Goal: Contribute content: Contribute content

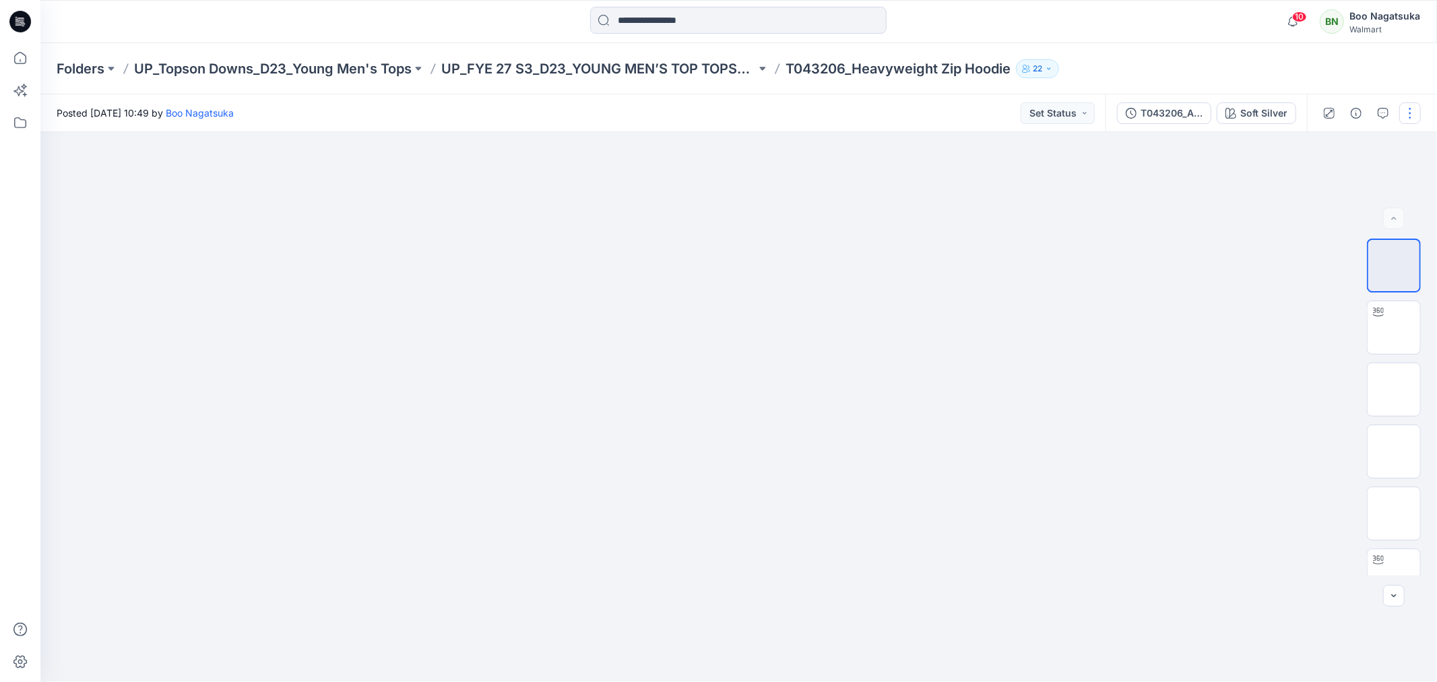
click at [1408, 111] on button "button" at bounding box center [1411, 113] width 22 height 22
click at [1326, 181] on p "Edit" at bounding box center [1324, 182] width 17 height 14
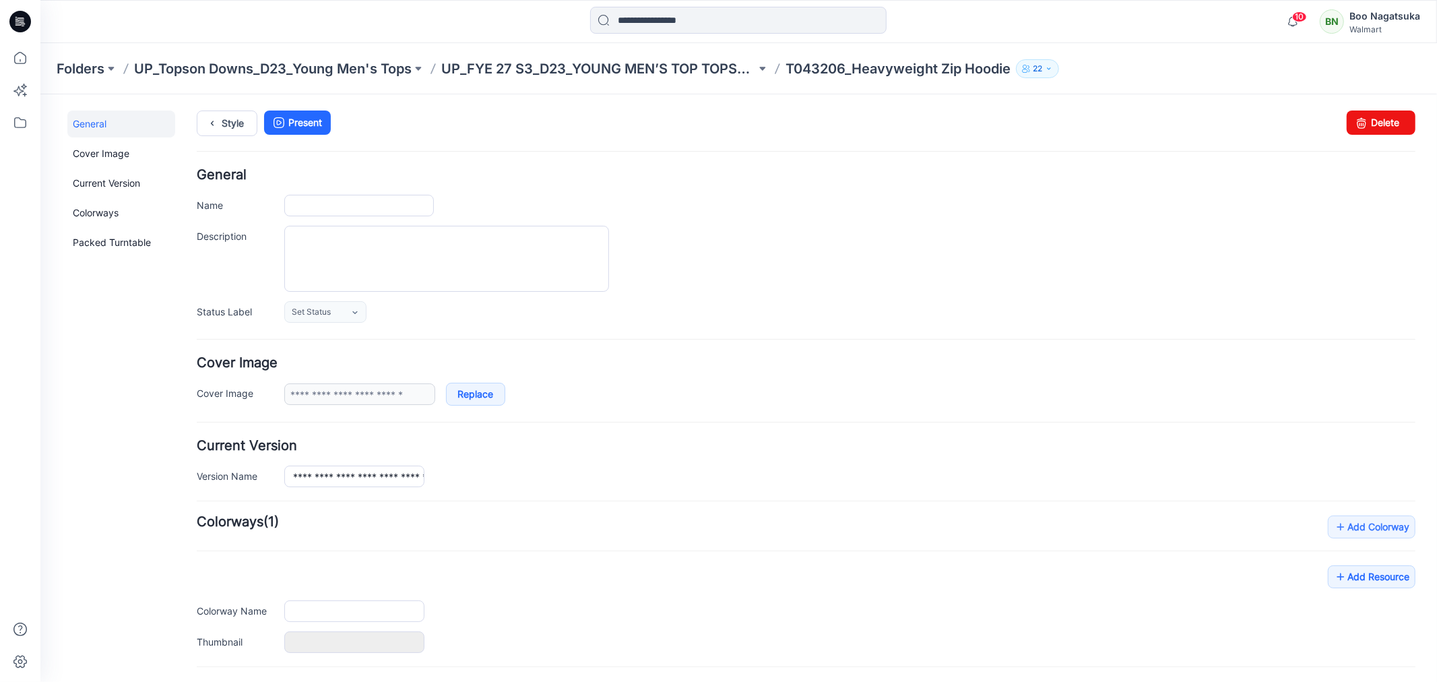
type input "**********"
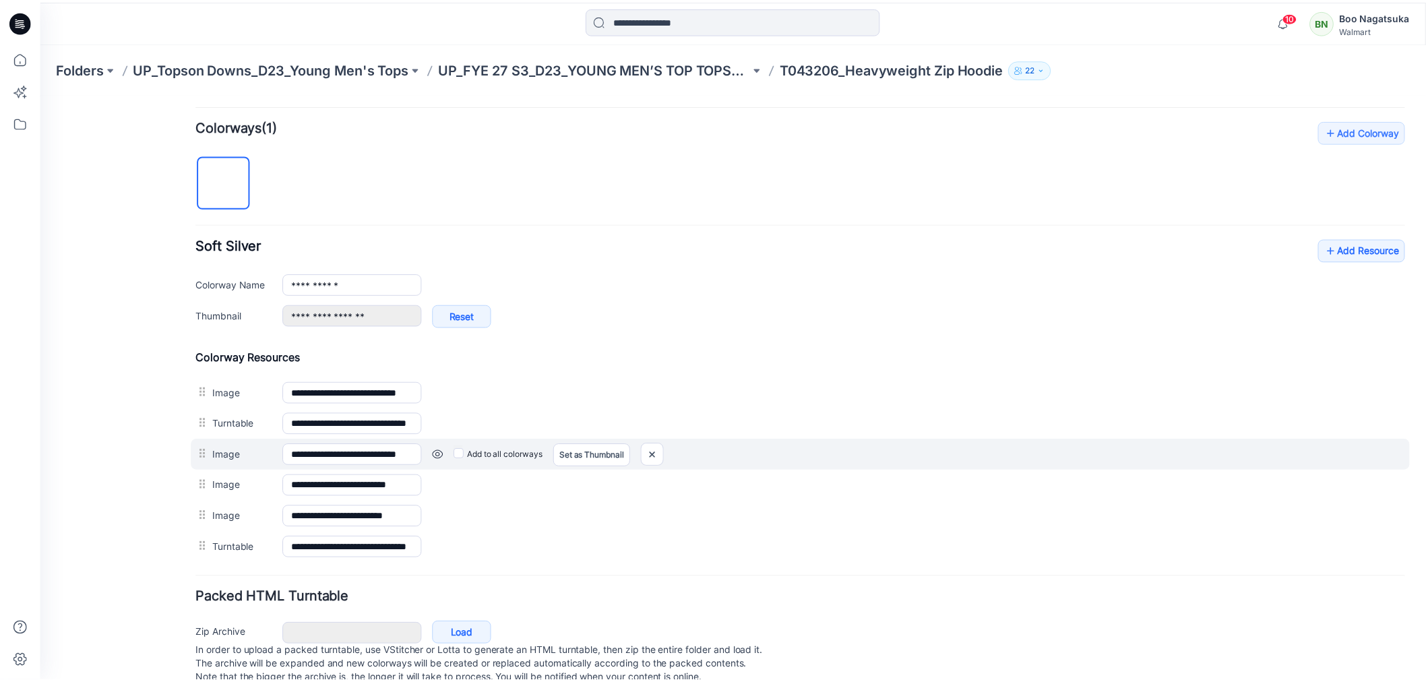
scroll to position [434, 0]
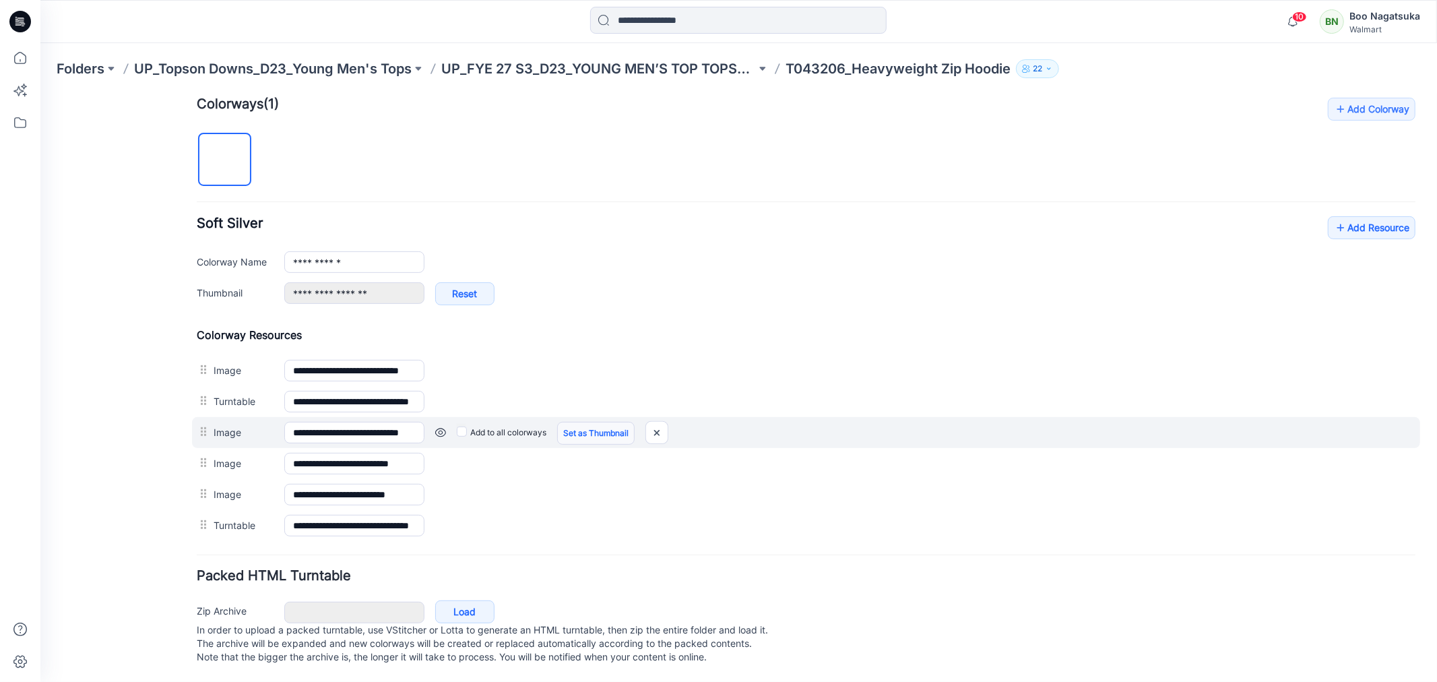
click at [575, 421] on link "Set as Thumbnail" at bounding box center [595, 432] width 77 height 23
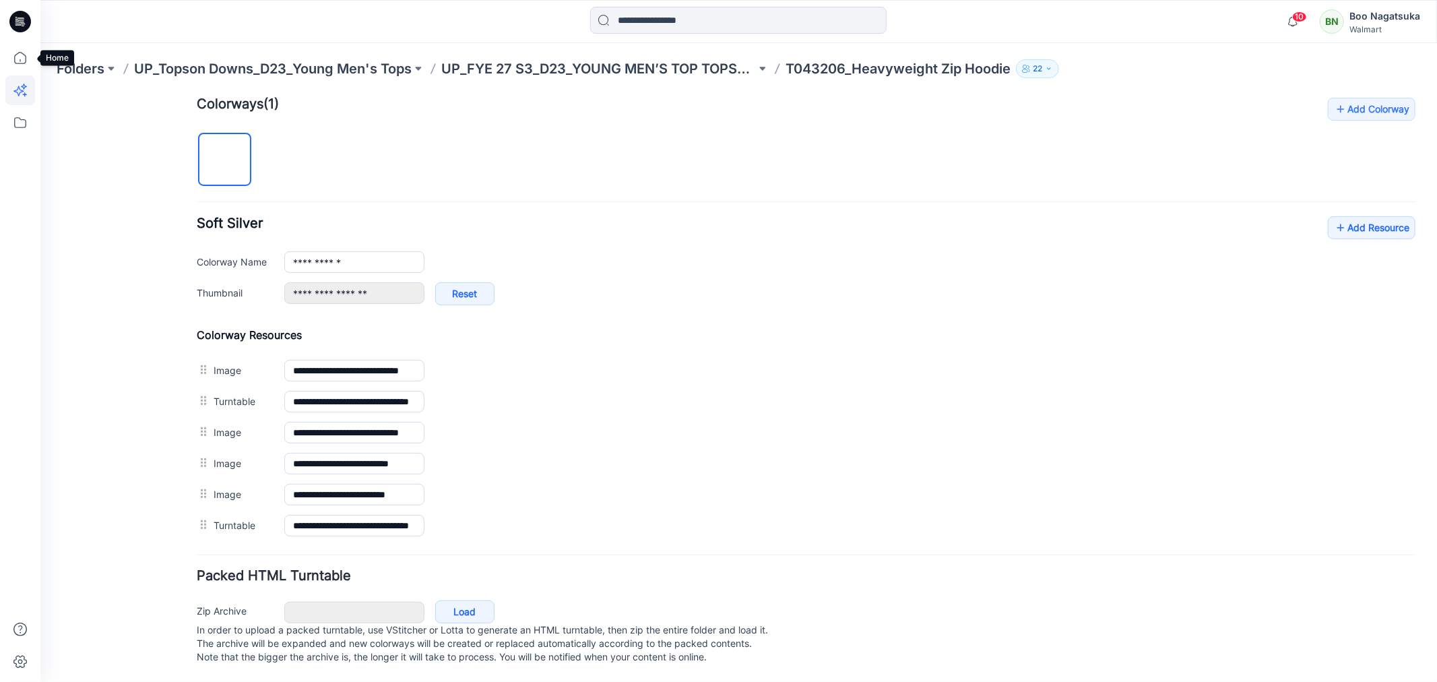
drag, startPoint x: 16, startPoint y: 57, endPoint x: 24, endPoint y: 75, distance: 19.0
click at [18, 57] on icon at bounding box center [20, 58] width 30 height 30
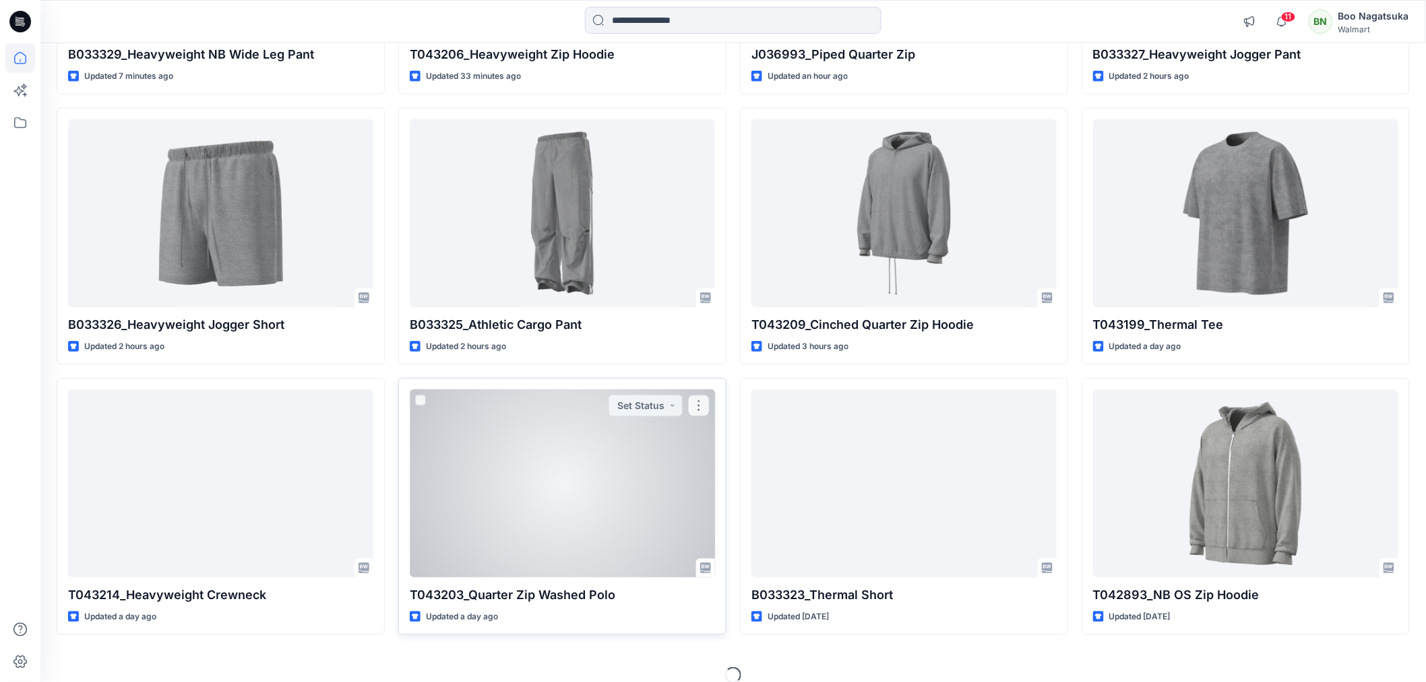
scroll to position [369, 0]
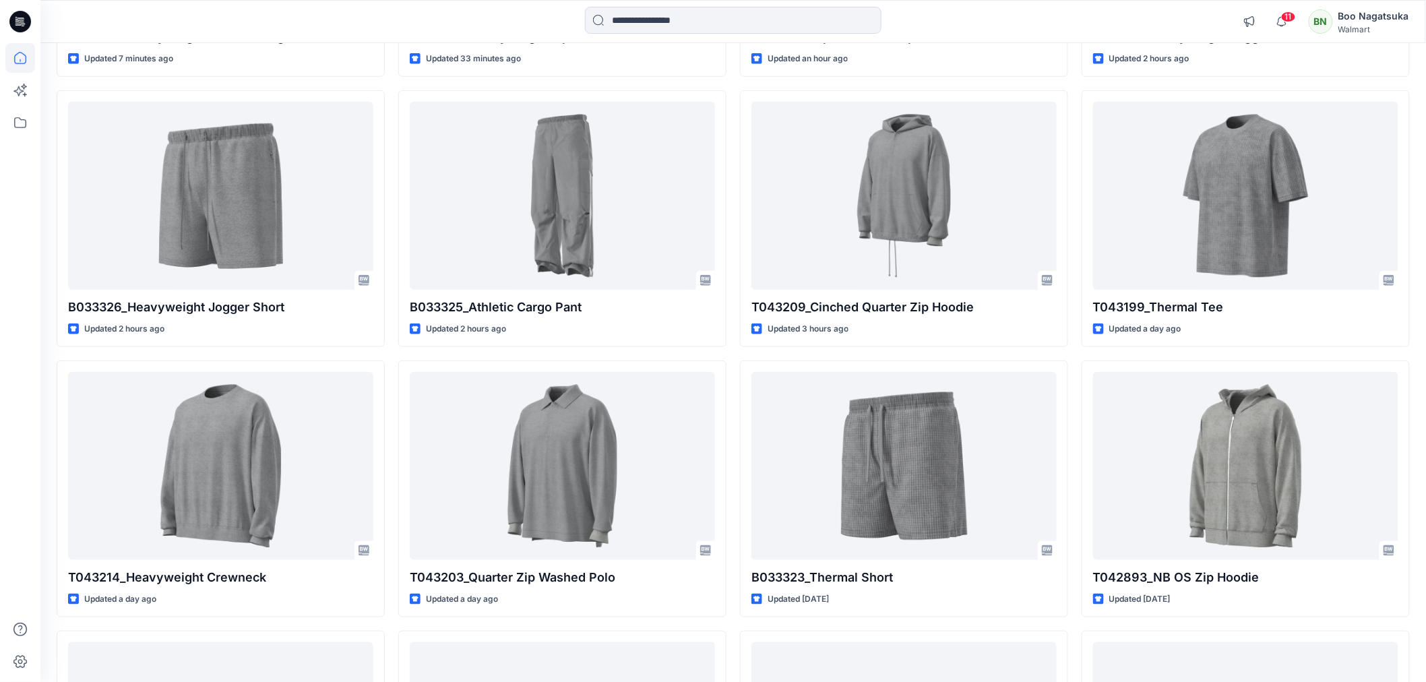
click at [731, 629] on div "B033329_Heavyweight NB Wide Leg Pant Updated 7 minutes ago B033326_Heavyweight …" at bounding box center [733, 624] width 1353 height 1607
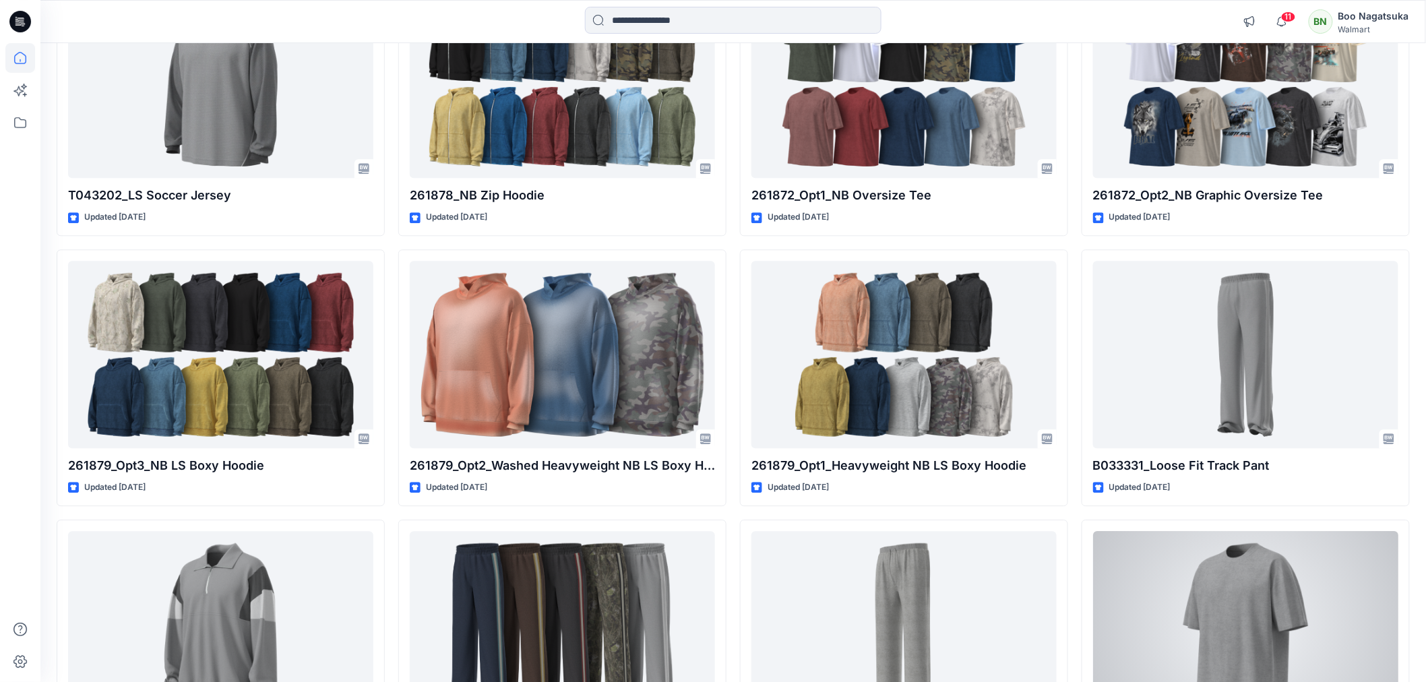
scroll to position [1241, 0]
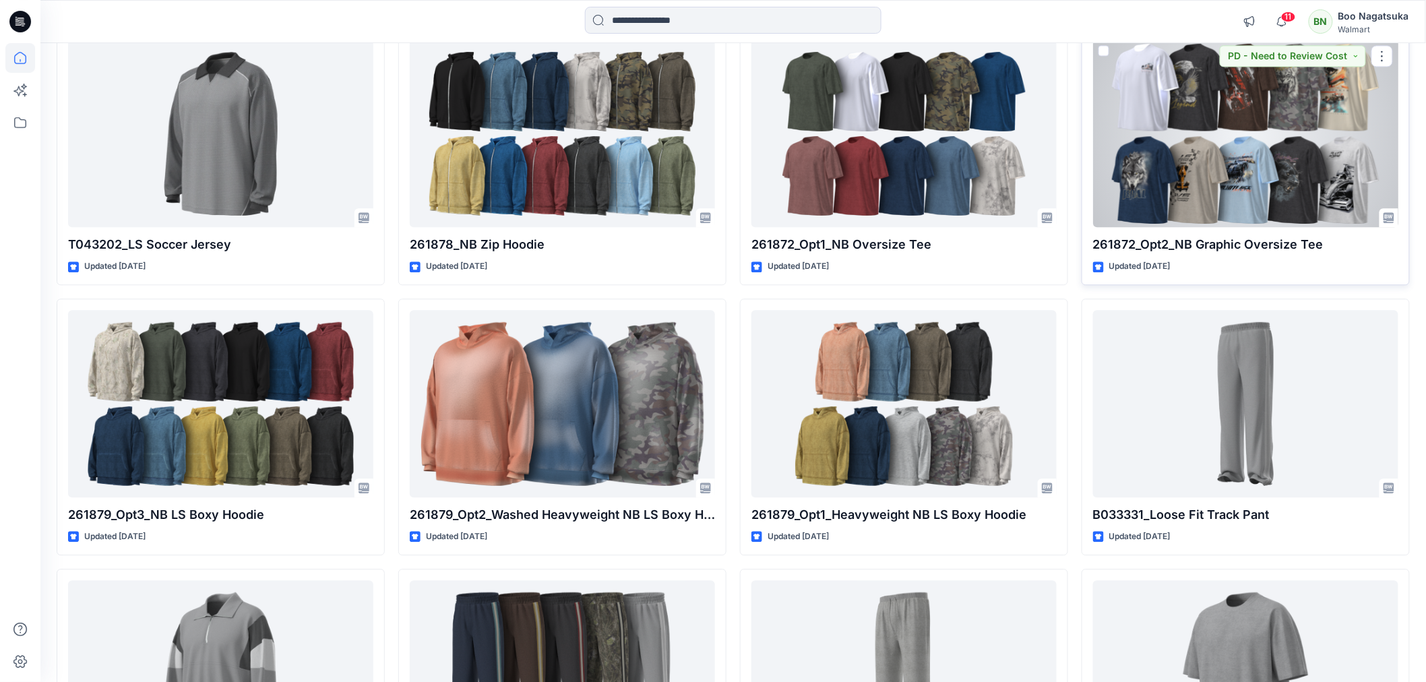
click at [1282, 197] on div at bounding box center [1245, 133] width 305 height 187
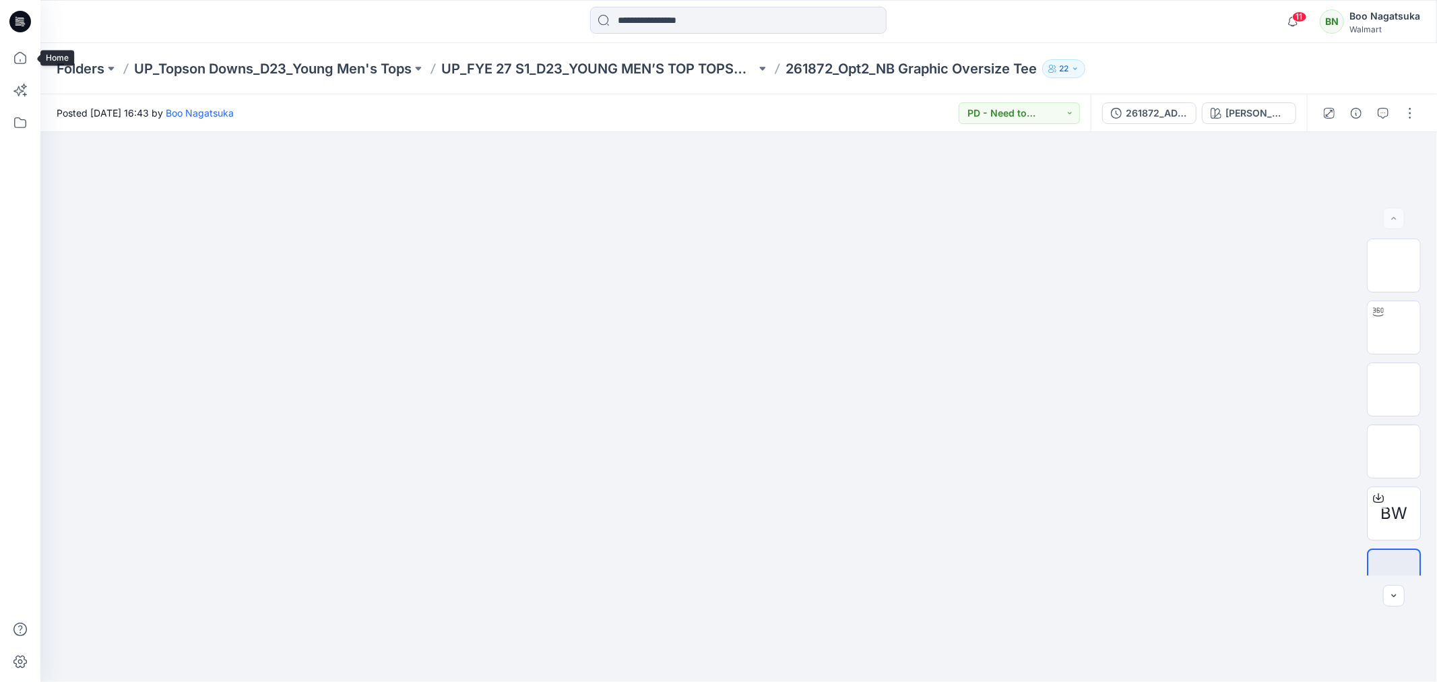
drag, startPoint x: 18, startPoint y: 55, endPoint x: 37, endPoint y: 187, distance: 133.5
click at [19, 56] on icon at bounding box center [20, 58] width 30 height 30
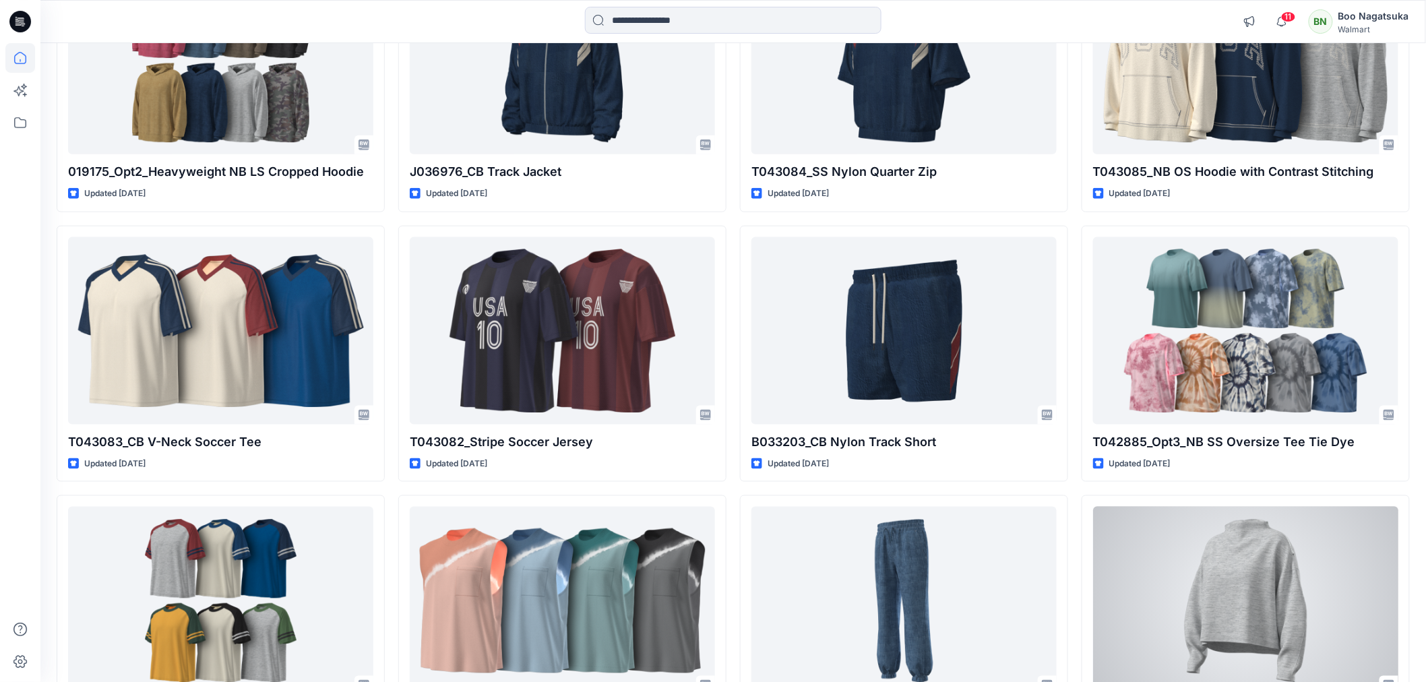
scroll to position [6929, 0]
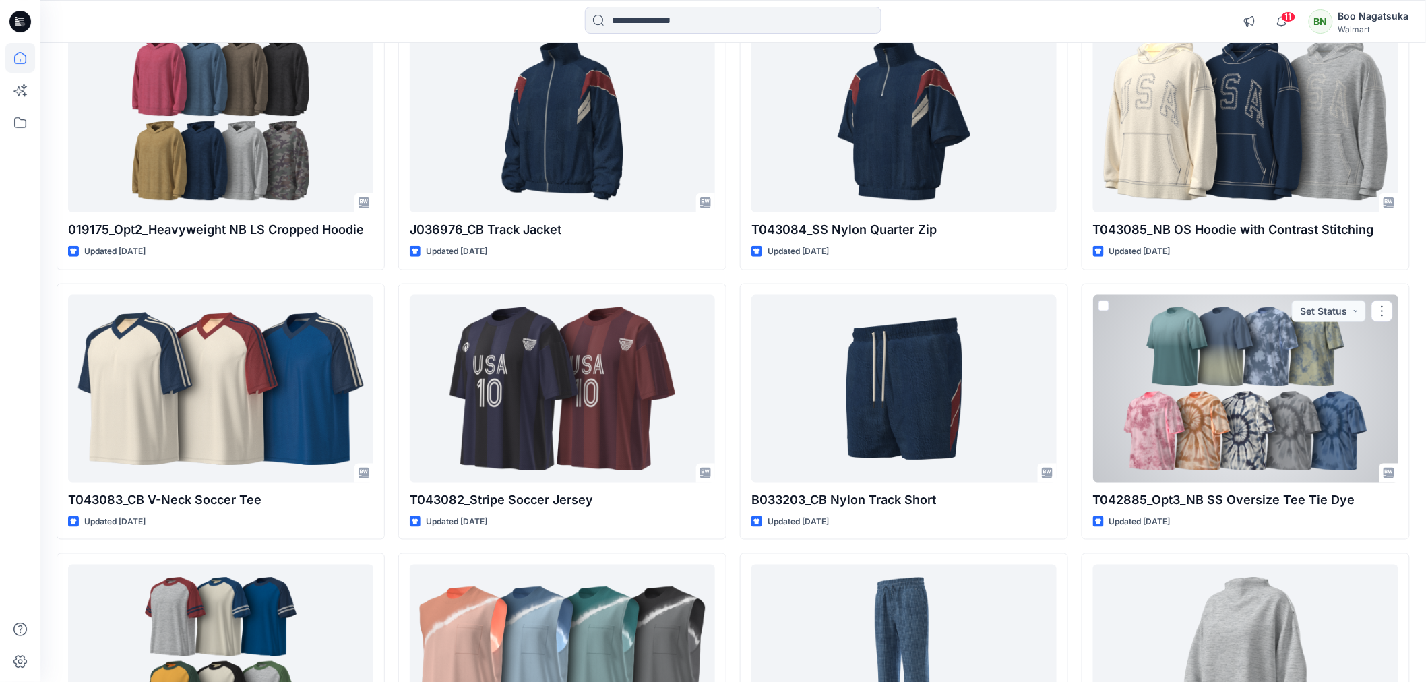
click at [1181, 412] on div at bounding box center [1245, 388] width 305 height 187
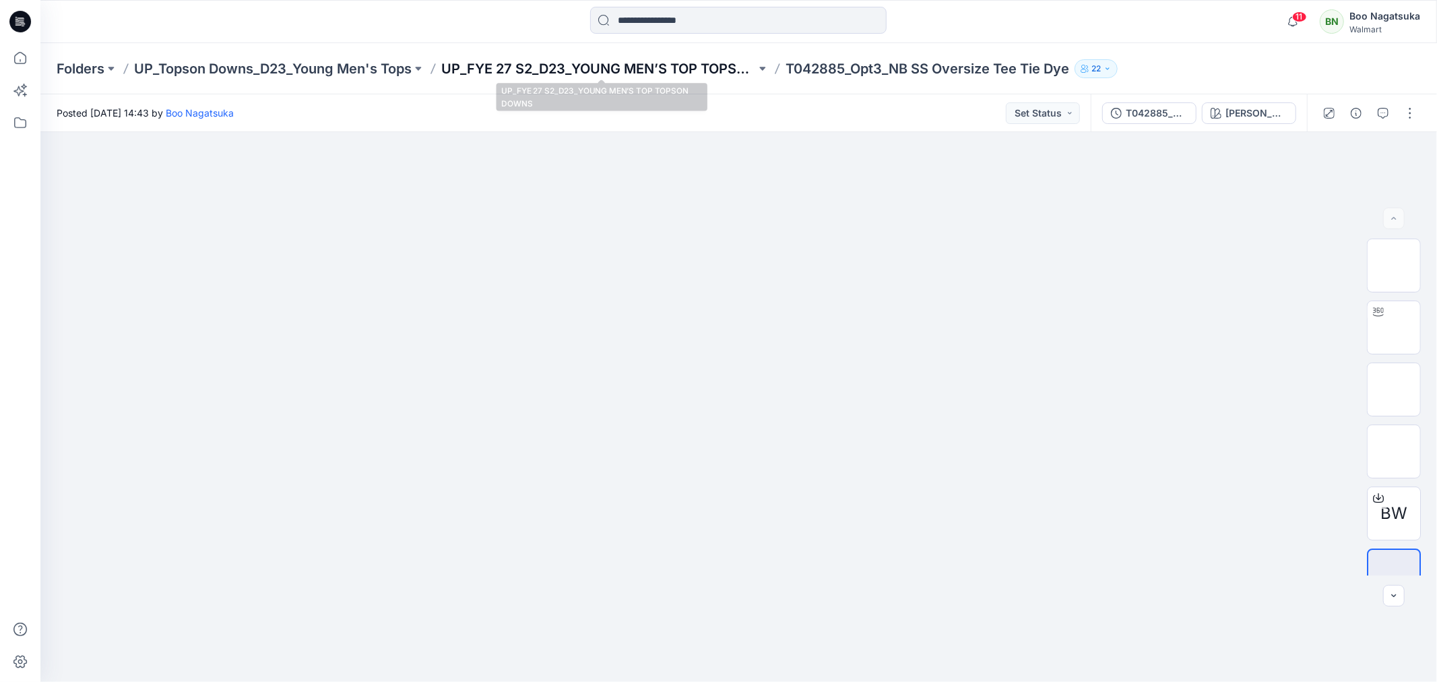
click at [658, 70] on p "UP_FYE 27 S2_D23_YOUNG MEN’S TOP TOPSON DOWNS" at bounding box center [598, 68] width 315 height 19
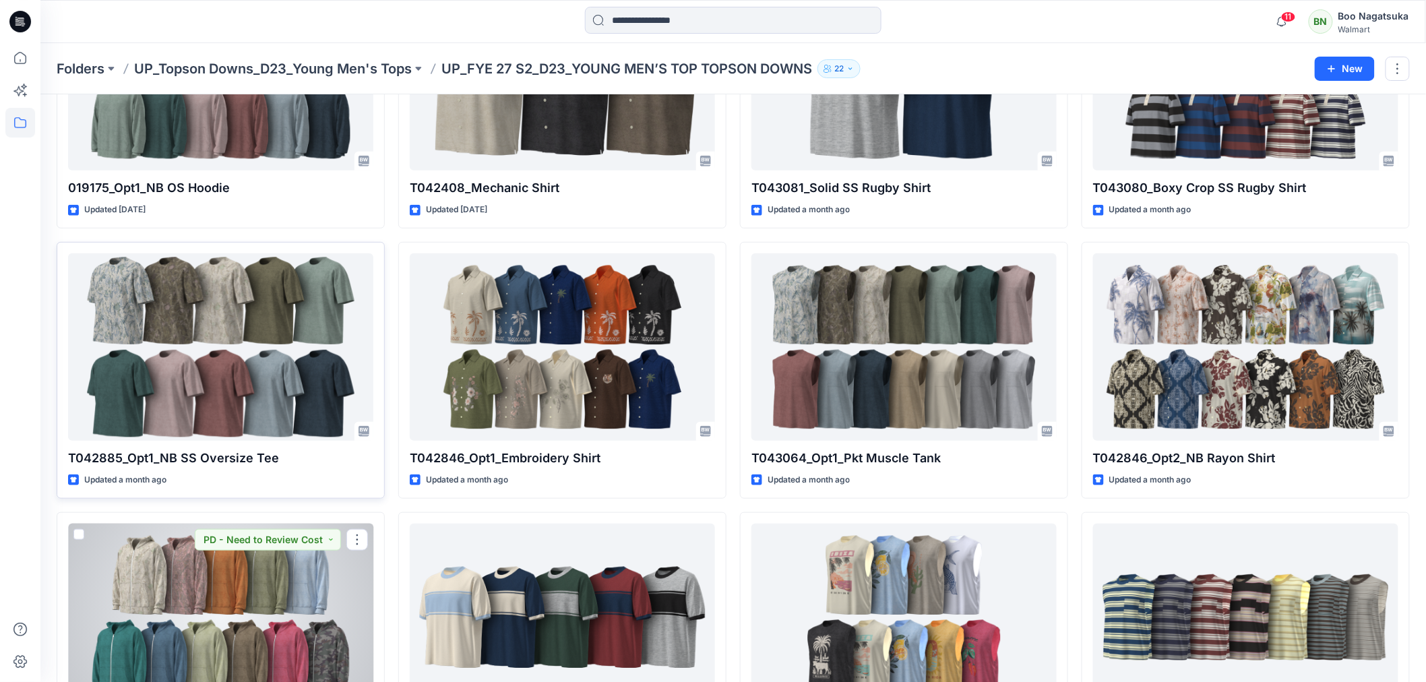
scroll to position [165, 0]
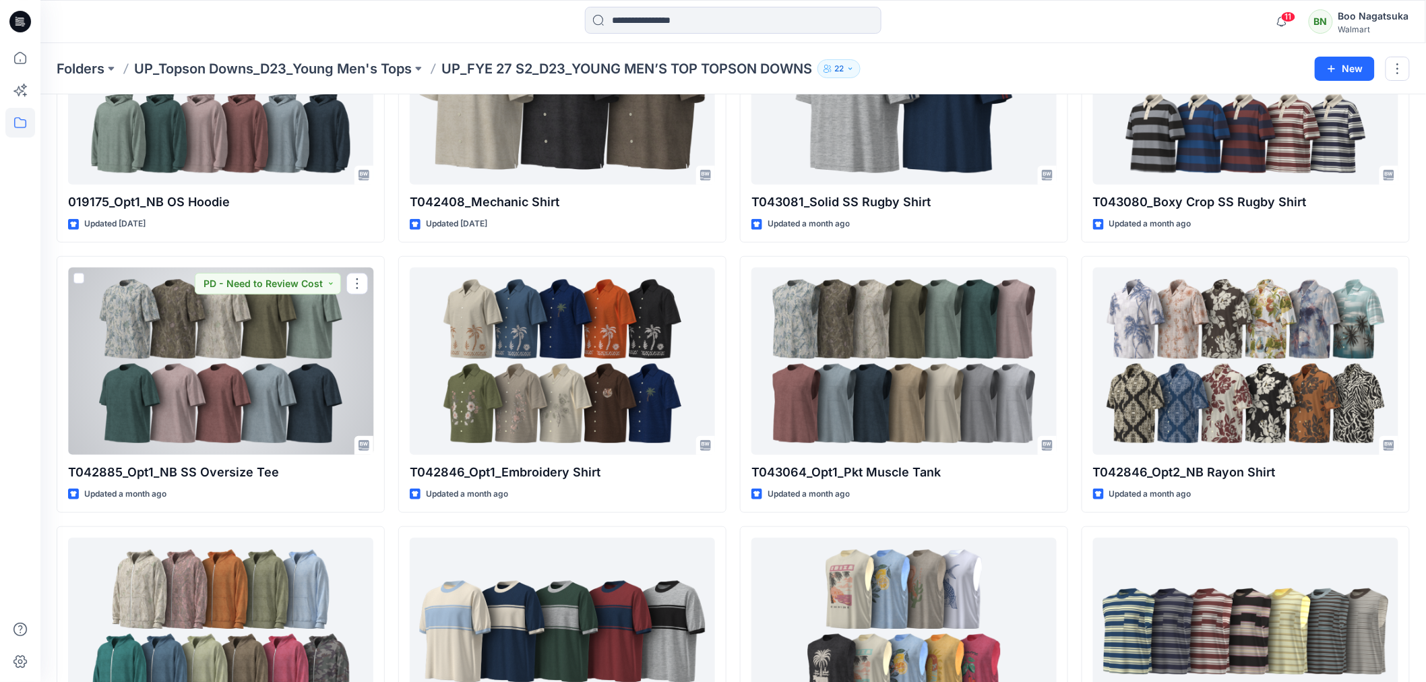
click at [306, 333] on div at bounding box center [220, 361] width 305 height 187
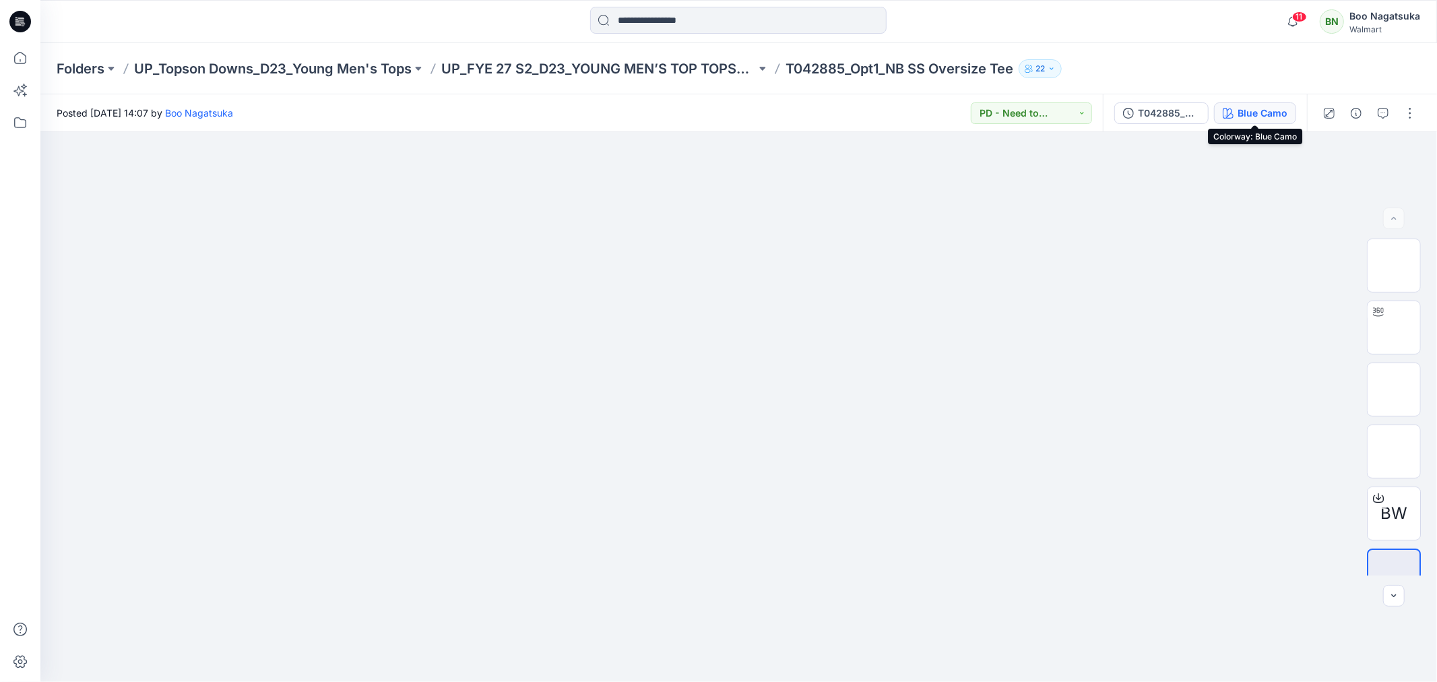
click at [1269, 115] on div "Blue Camo" at bounding box center [1263, 113] width 50 height 15
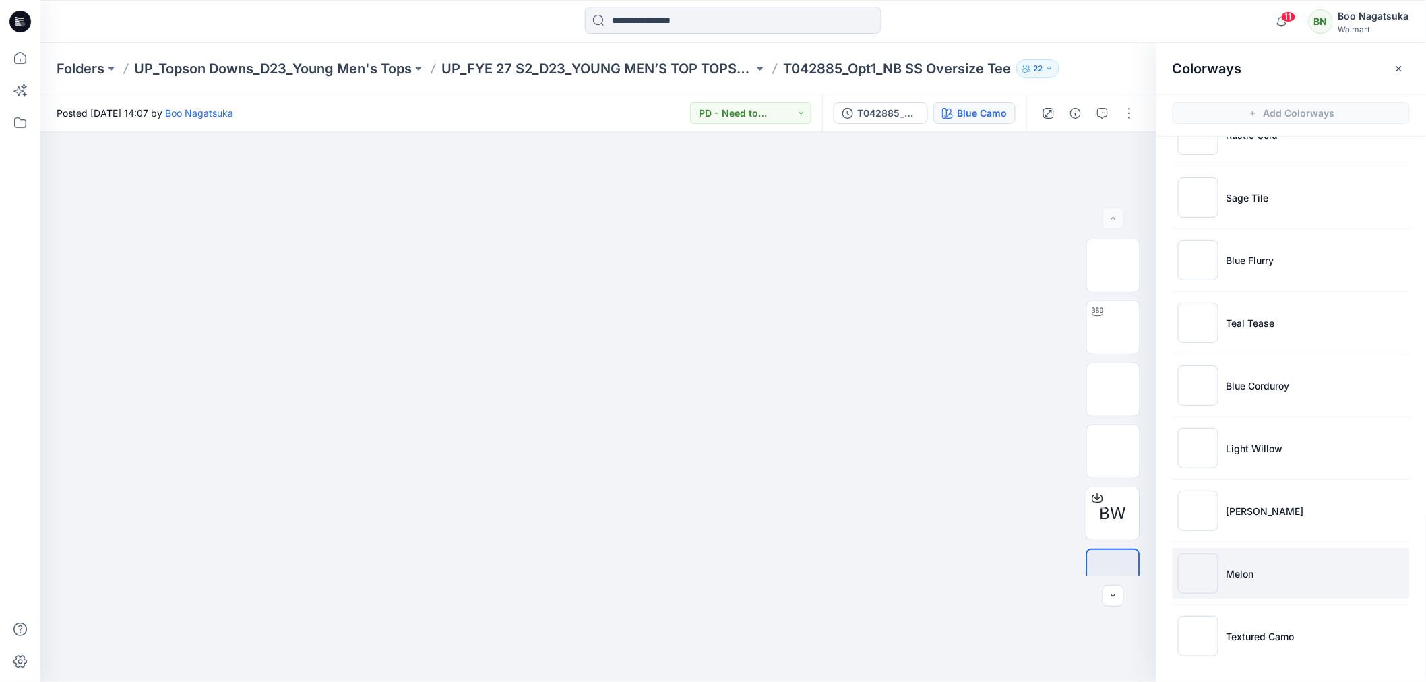
scroll to position [4, 0]
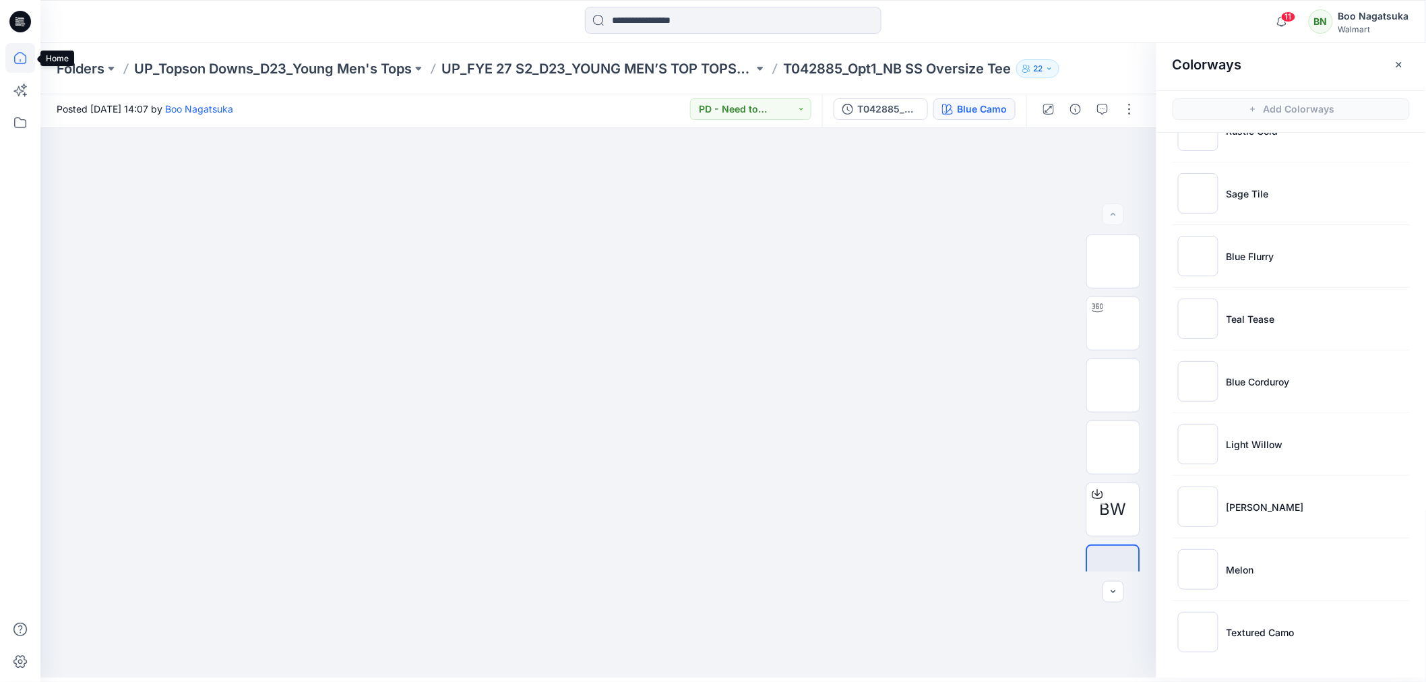
click at [23, 57] on icon at bounding box center [20, 58] width 30 height 30
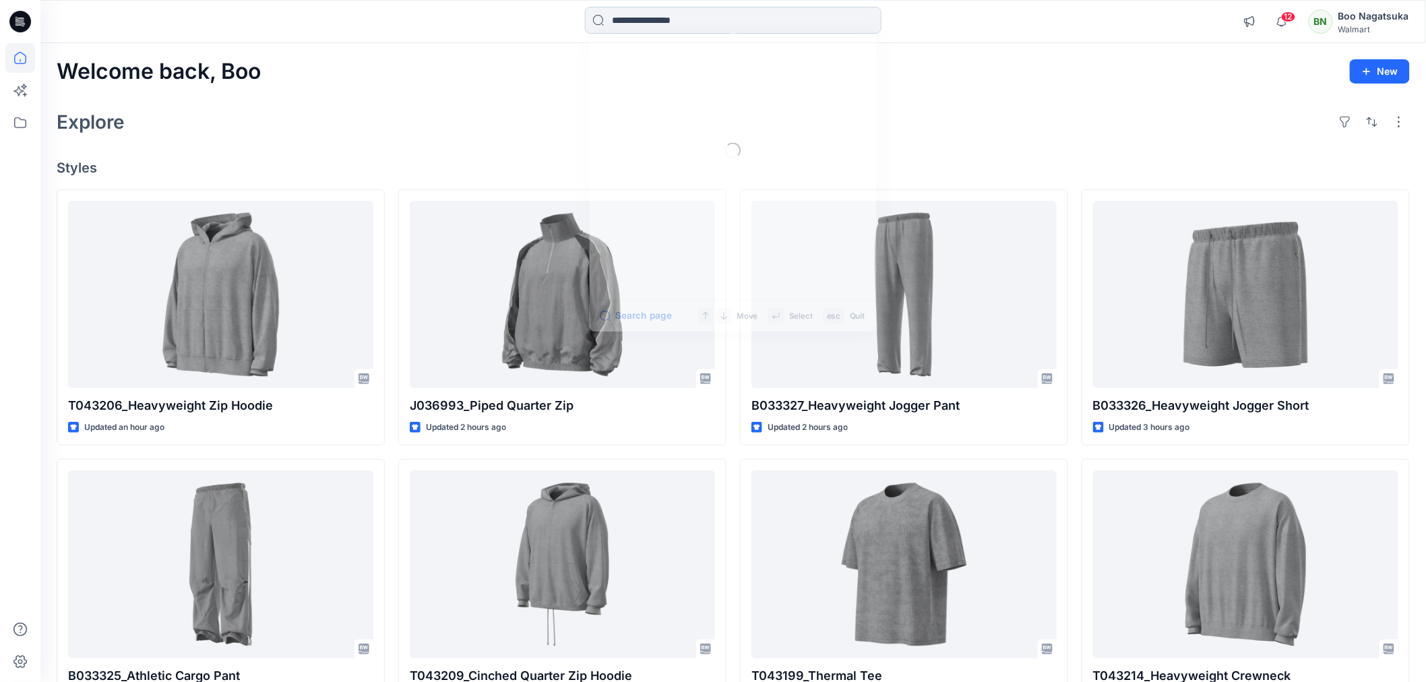
click at [632, 17] on input at bounding box center [733, 20] width 297 height 27
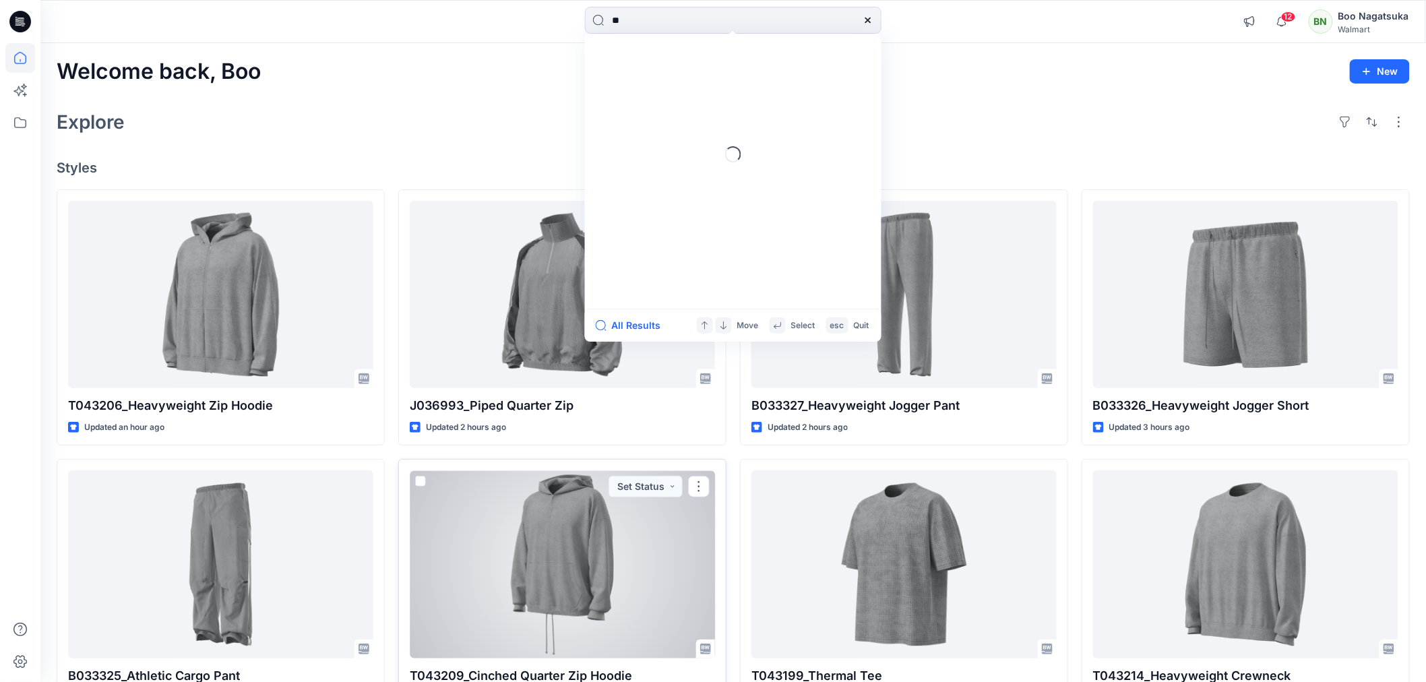
type input "*"
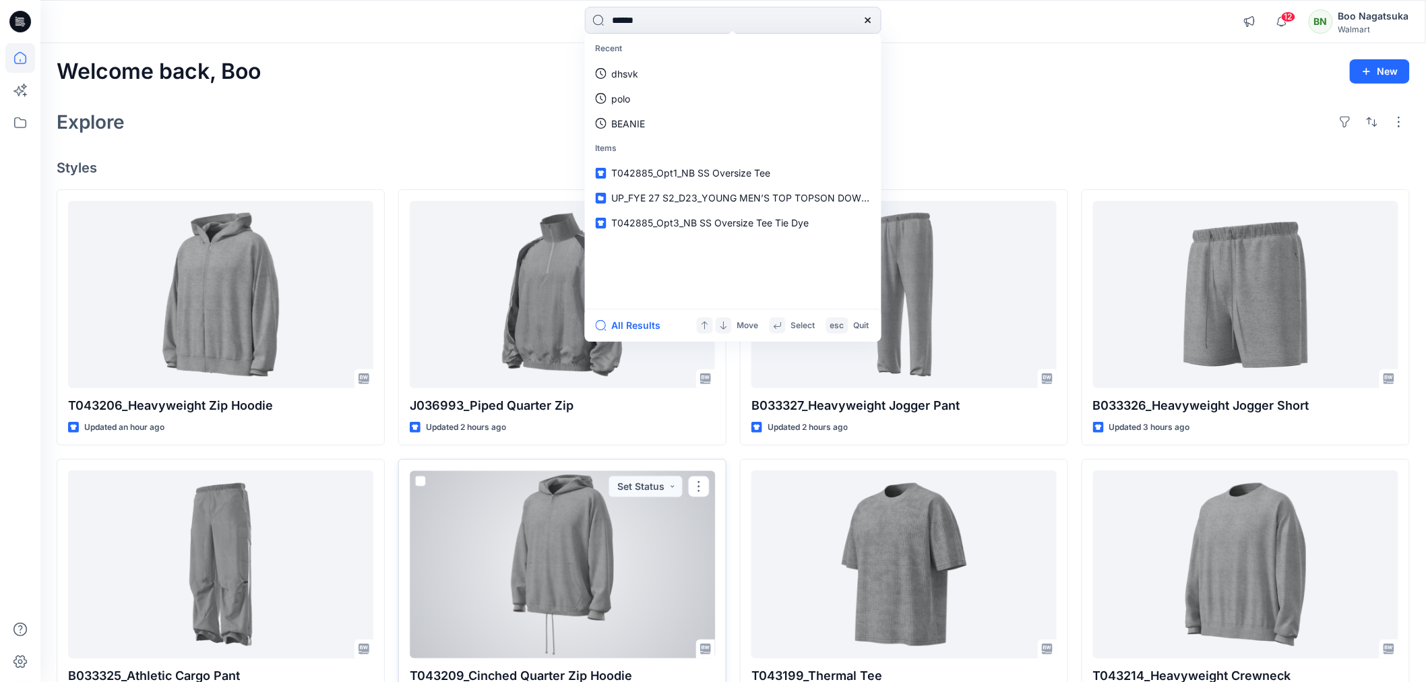
type input "*******"
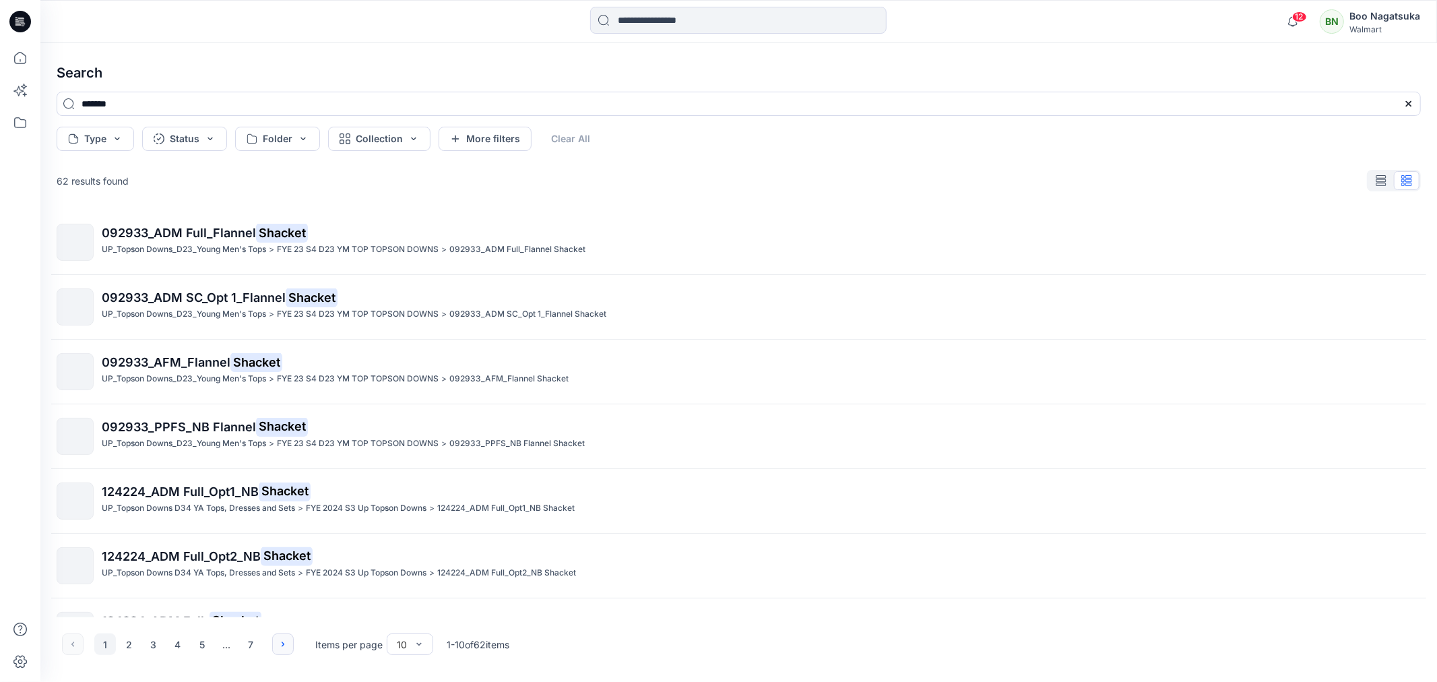
click at [281, 647] on icon "button" at bounding box center [283, 644] width 11 height 11
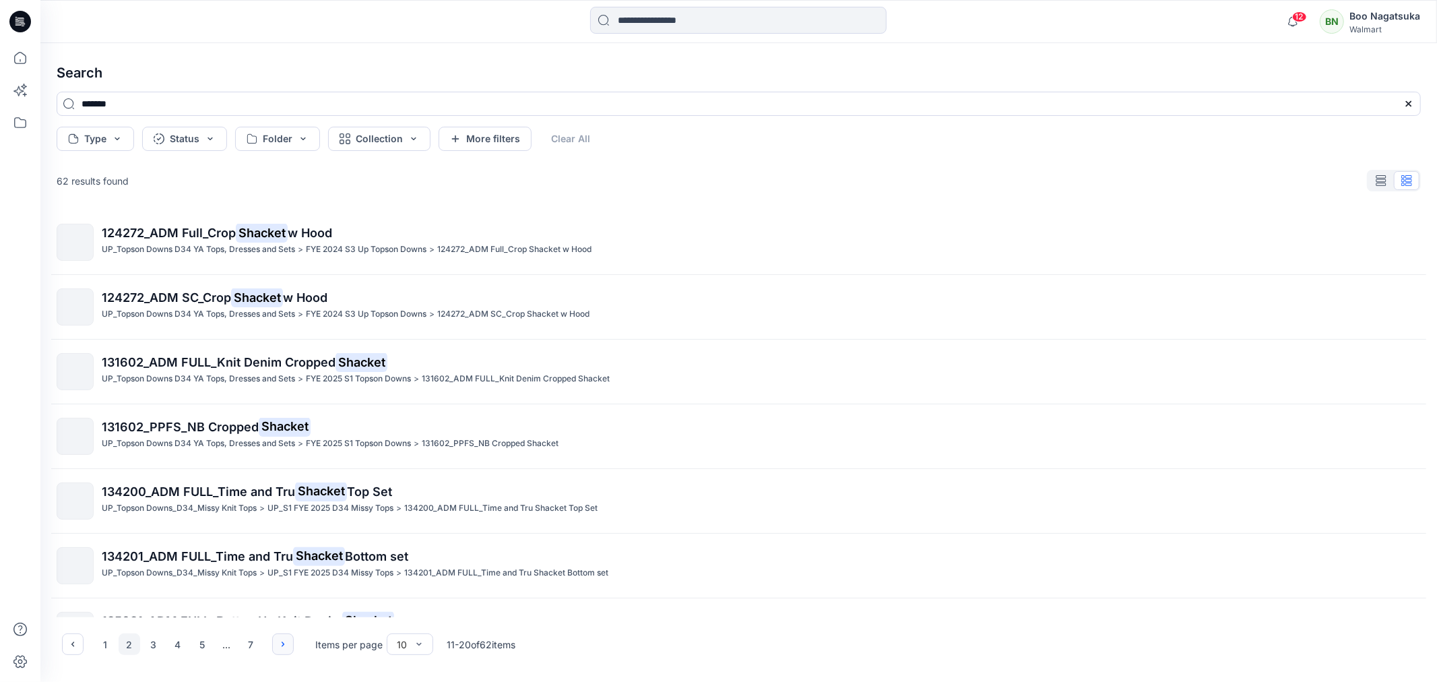
click at [282, 648] on icon "button" at bounding box center [283, 644] width 11 height 11
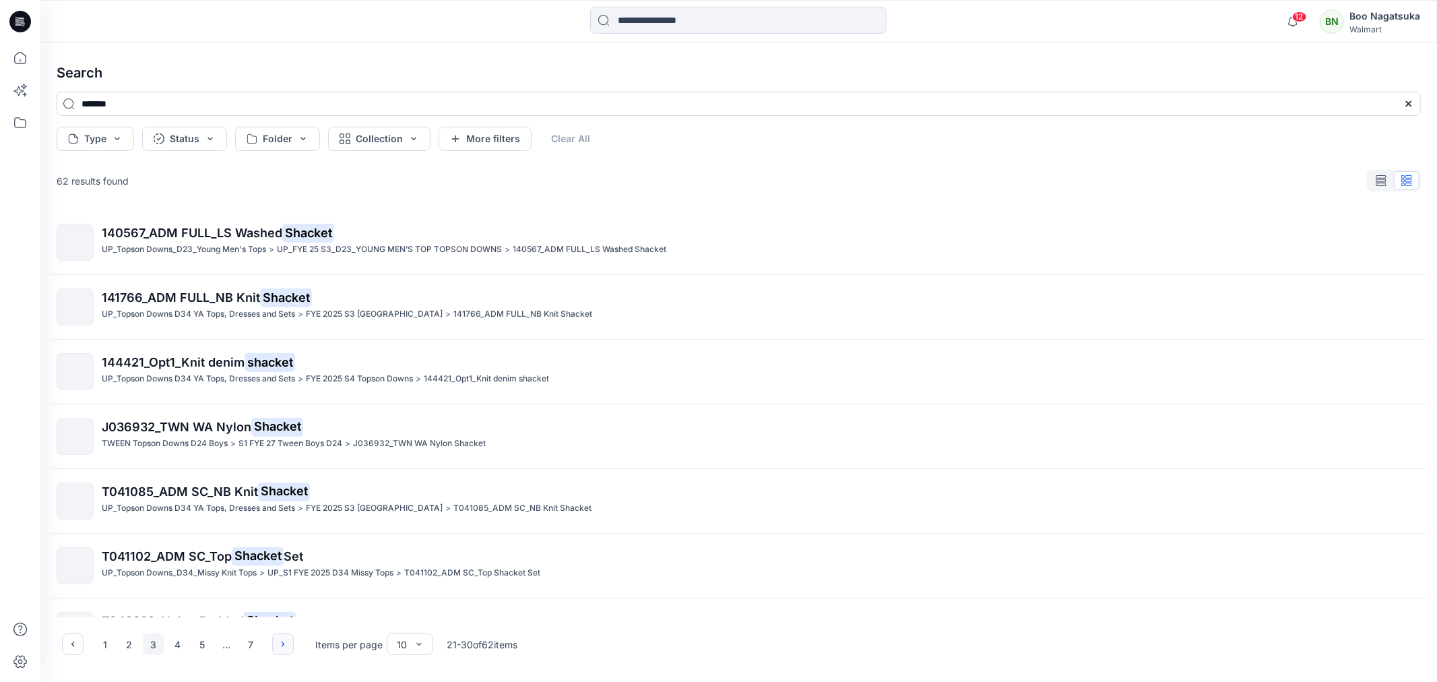
click at [280, 648] on icon "button" at bounding box center [283, 644] width 11 height 11
click at [281, 646] on icon "button" at bounding box center [283, 644] width 11 height 11
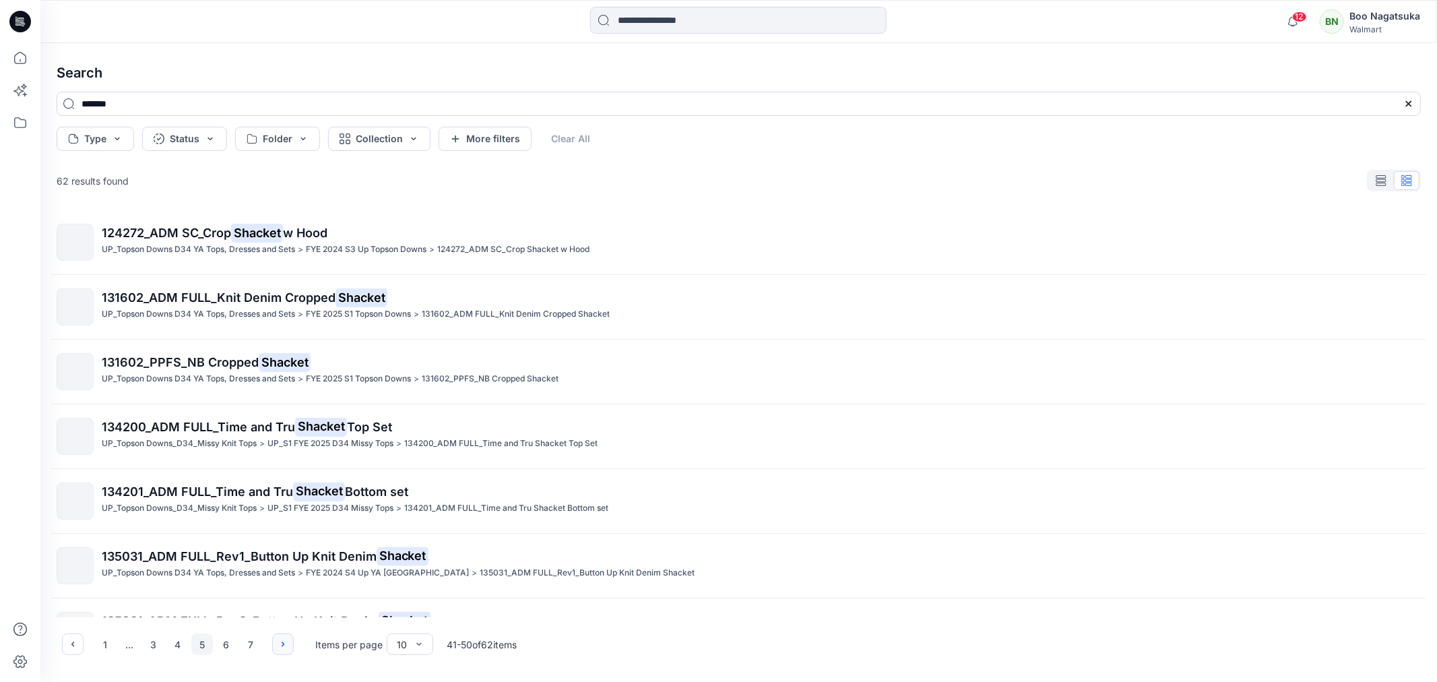
click at [280, 648] on icon "button" at bounding box center [283, 644] width 11 height 11
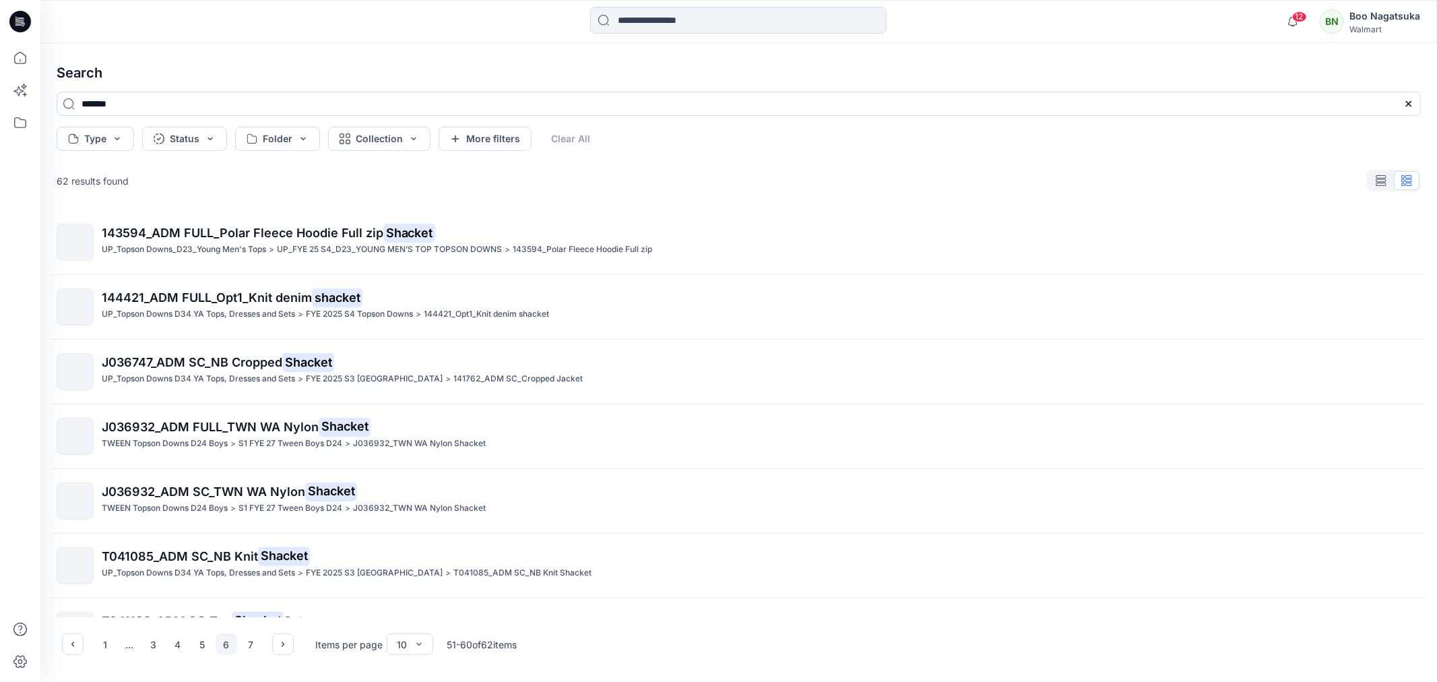
click at [284, 644] on icon "button" at bounding box center [283, 644] width 11 height 11
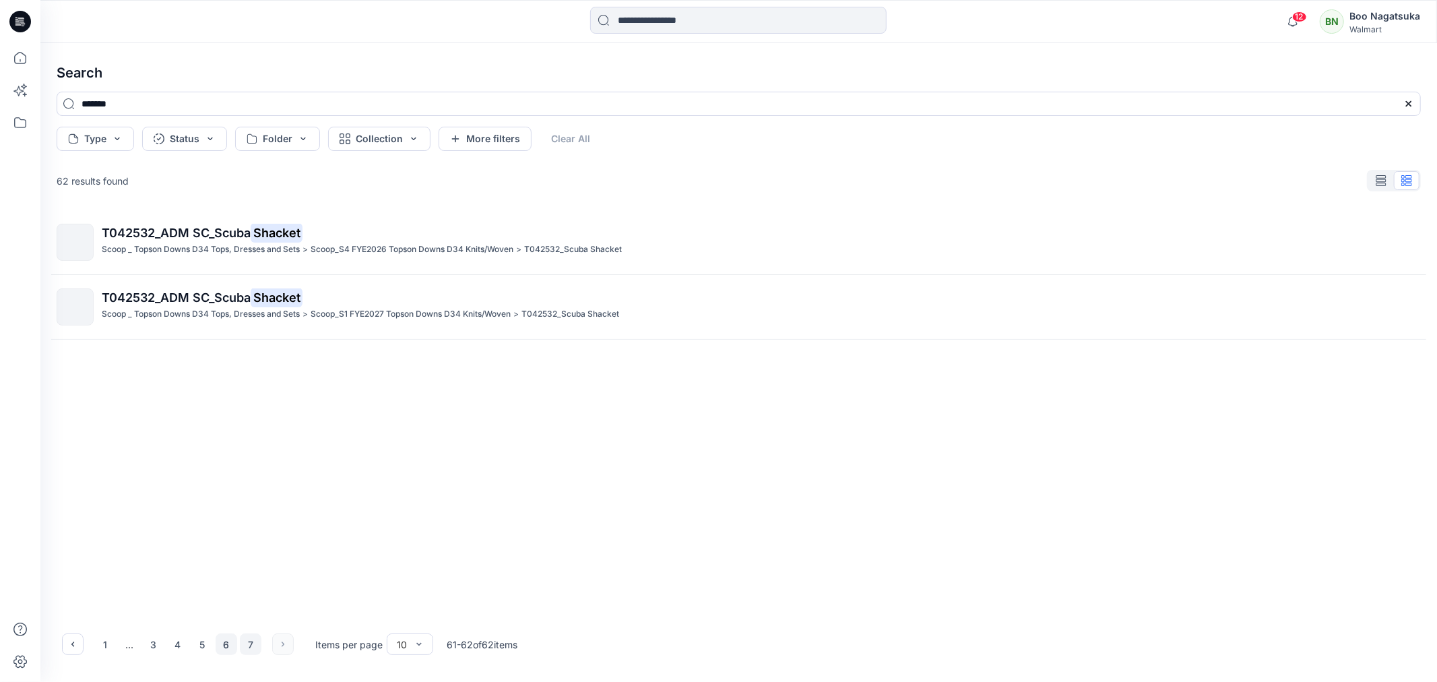
click at [224, 644] on button "6" at bounding box center [227, 644] width 22 height 22
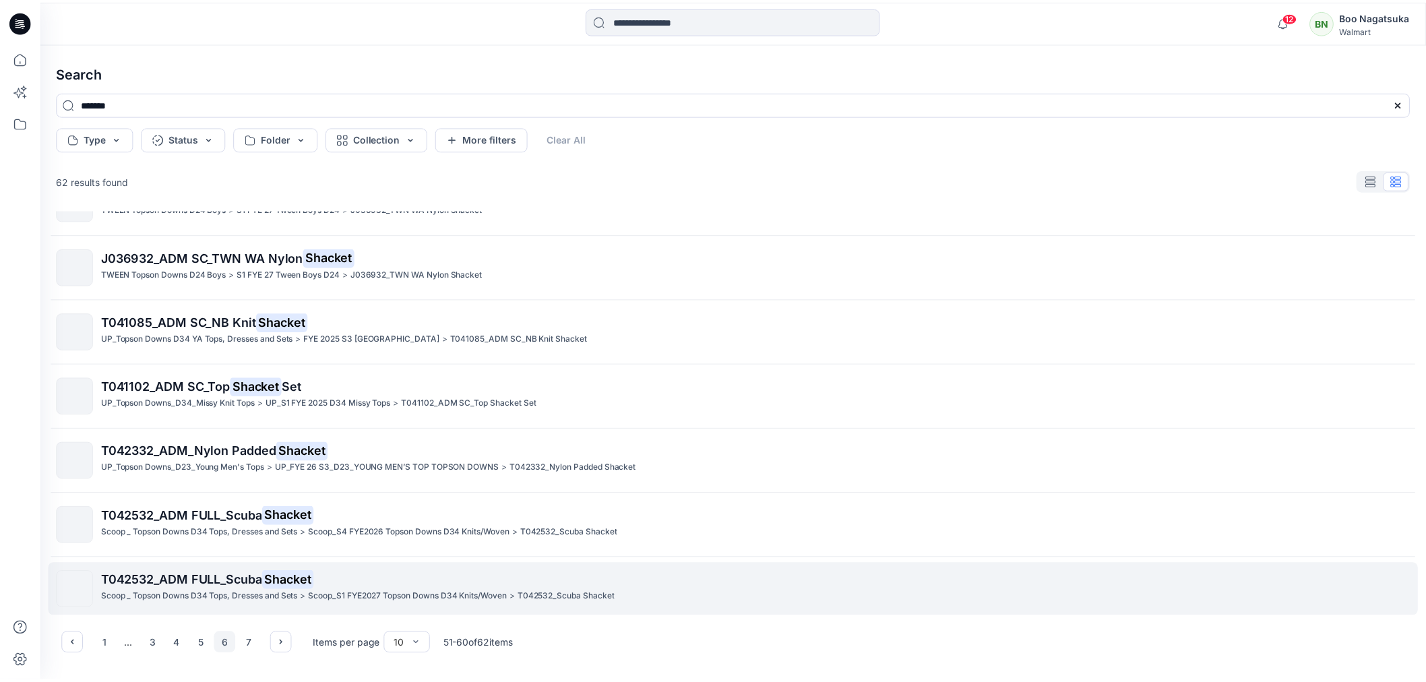
scroll to position [240, 0]
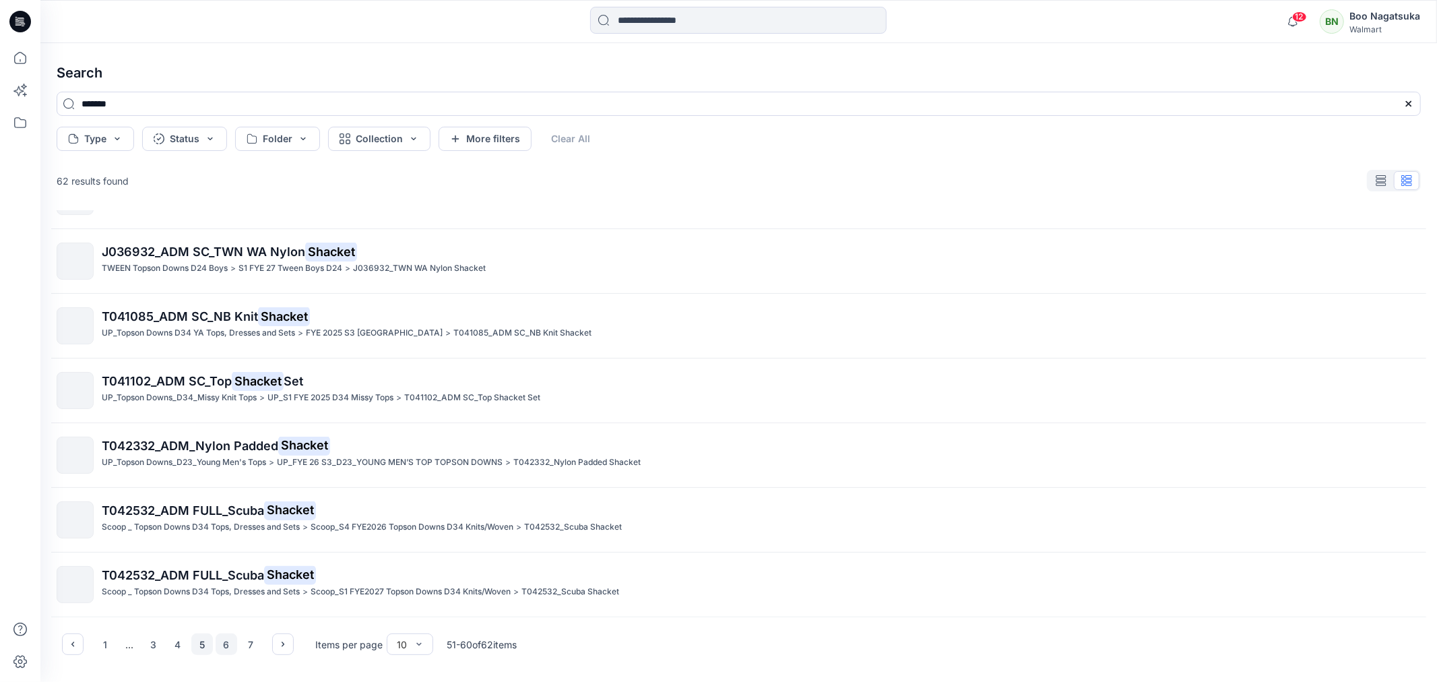
click at [201, 644] on button "5" at bounding box center [202, 644] width 22 height 22
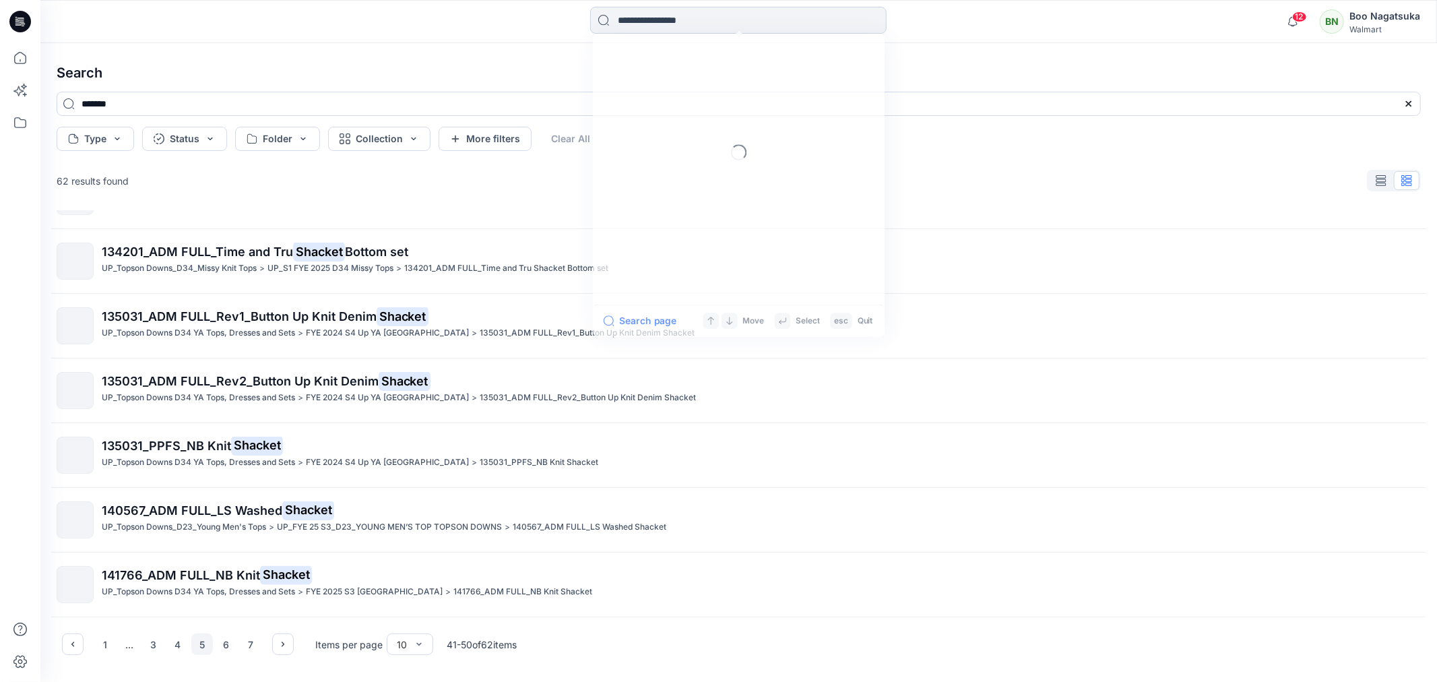
drag, startPoint x: 630, startPoint y: 15, endPoint x: 633, endPoint y: 34, distance: 19.2
click at [630, 15] on input at bounding box center [738, 20] width 297 height 27
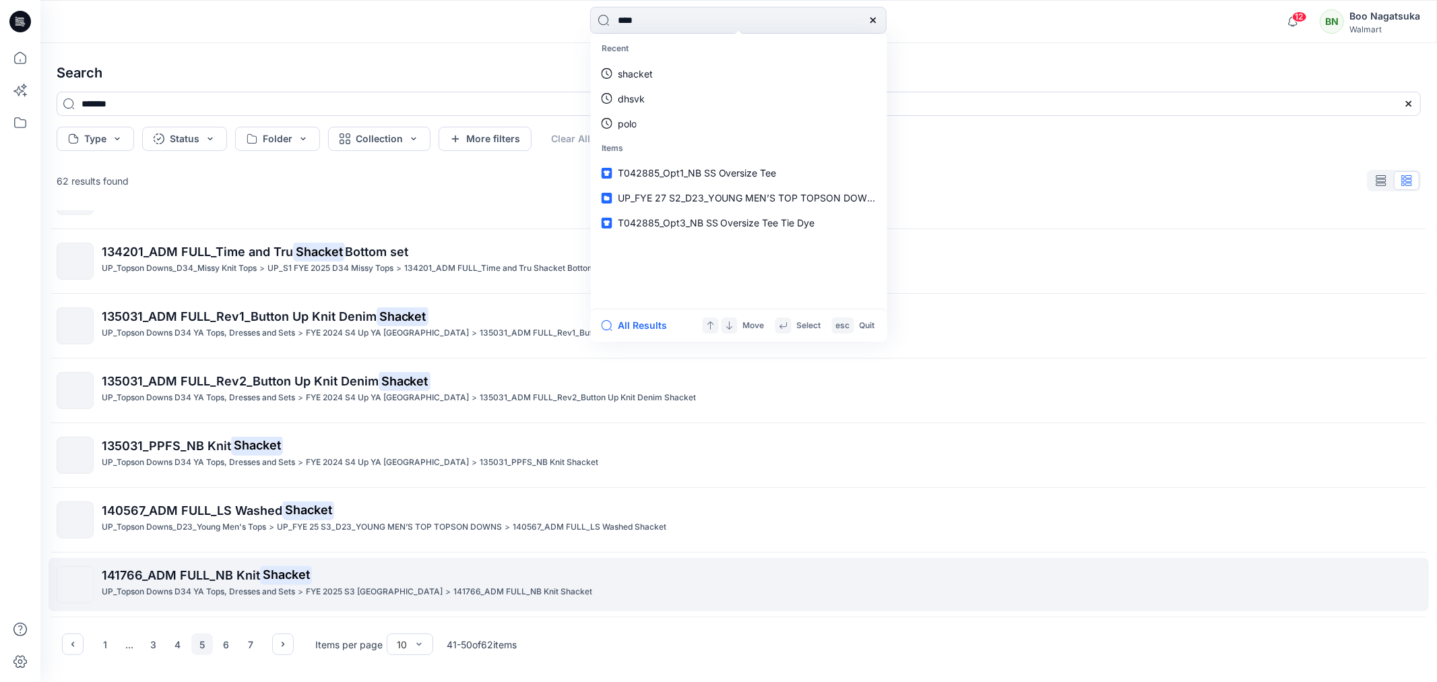
type input "*****"
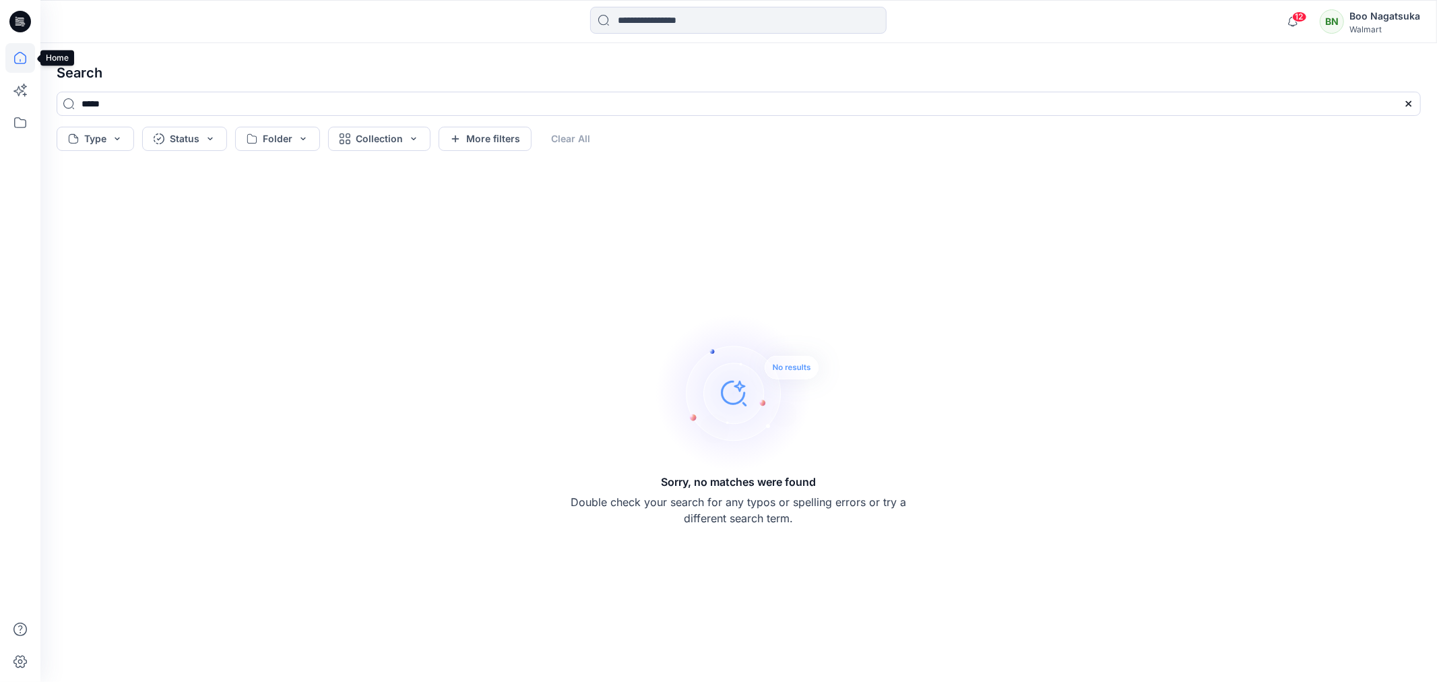
click at [19, 56] on icon at bounding box center [20, 58] width 30 height 30
